Goal: Task Accomplishment & Management: Complete application form

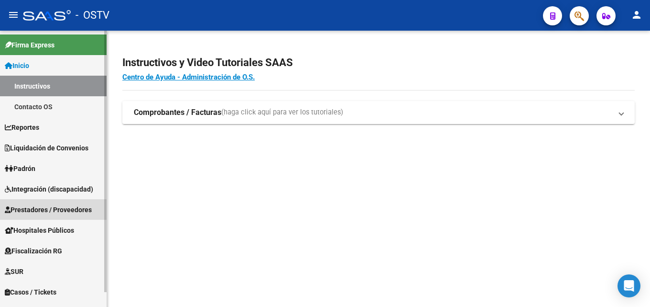
click at [43, 211] on span "Prestadores / Proveedores" at bounding box center [48, 209] width 87 height 11
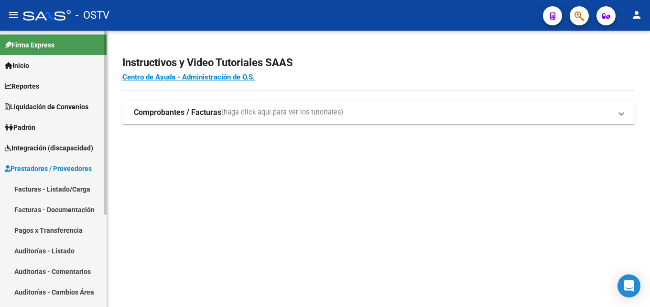
click at [50, 210] on link "Facturas - Documentación" at bounding box center [53, 209] width 107 height 21
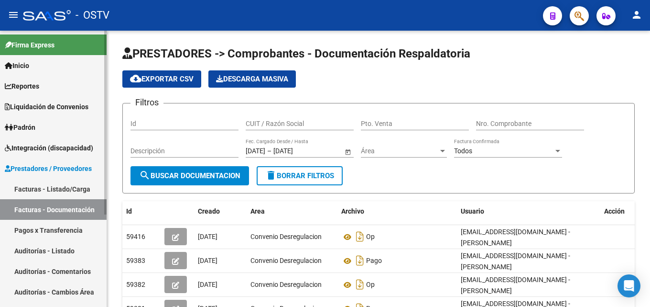
click at [48, 183] on link "Facturas - Listado/Carga" at bounding box center [53, 188] width 107 height 21
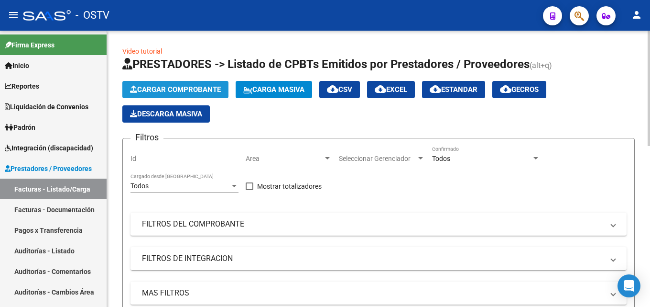
click at [169, 87] on span "Cargar Comprobante" at bounding box center [175, 89] width 91 height 9
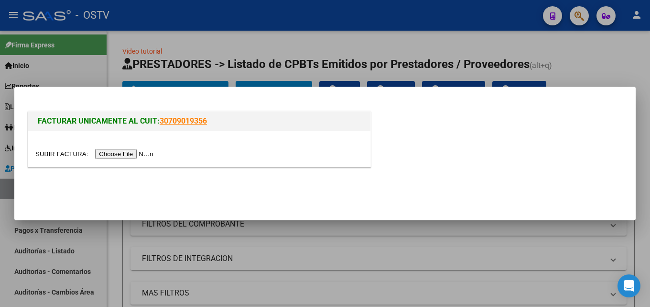
click at [140, 160] on div at bounding box center [199, 149] width 342 height 36
click at [140, 155] on input "file" at bounding box center [95, 154] width 121 height 10
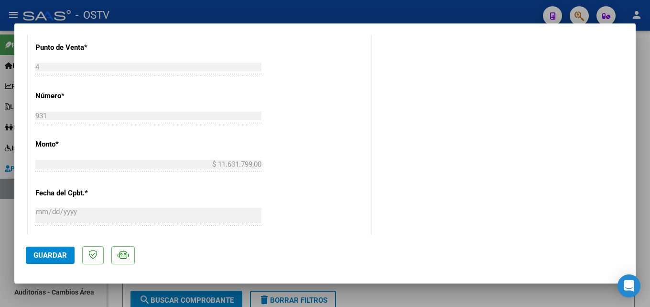
scroll to position [383, 0]
